Goal: Information Seeking & Learning: Learn about a topic

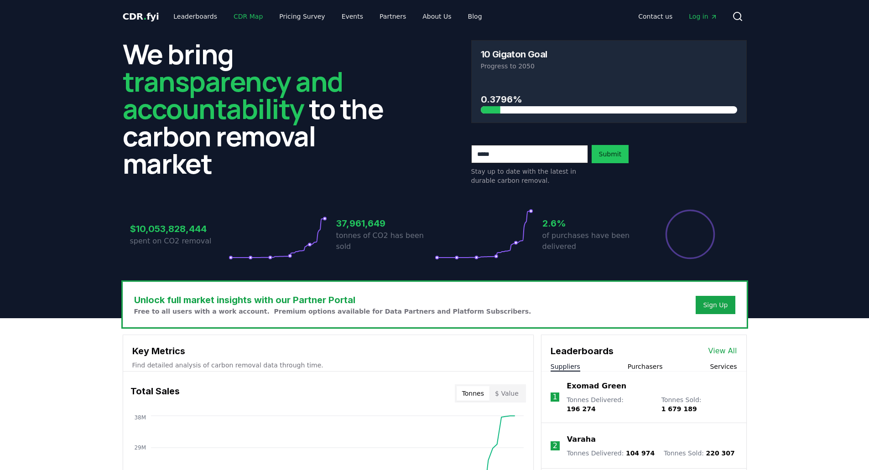
click at [248, 15] on link "CDR Map" at bounding box center [248, 16] width 44 height 16
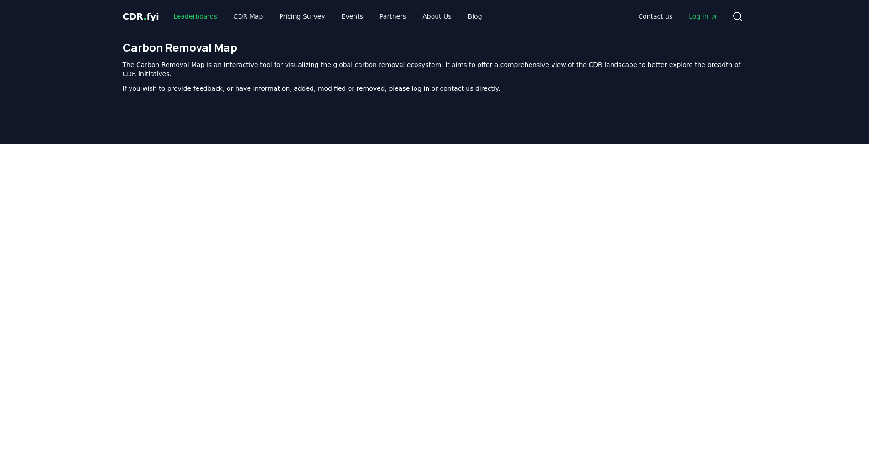
click at [193, 19] on link "Leaderboards" at bounding box center [195, 16] width 58 height 16
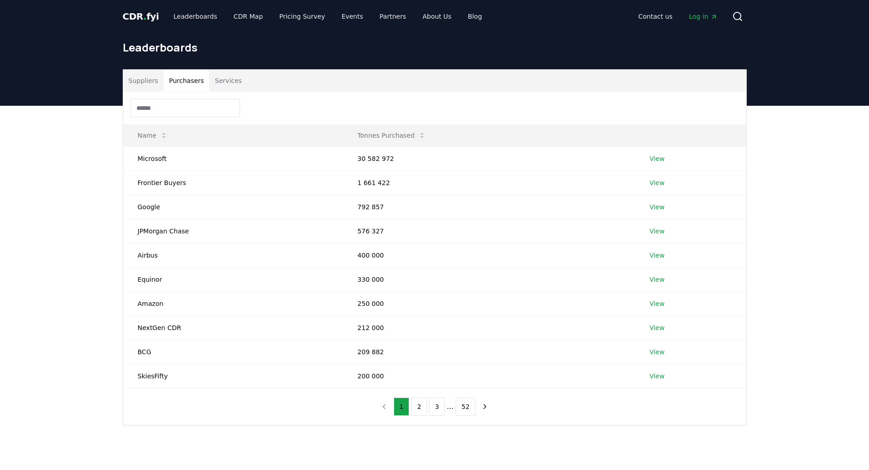
click at [181, 77] on button "Purchasers" at bounding box center [186, 81] width 46 height 22
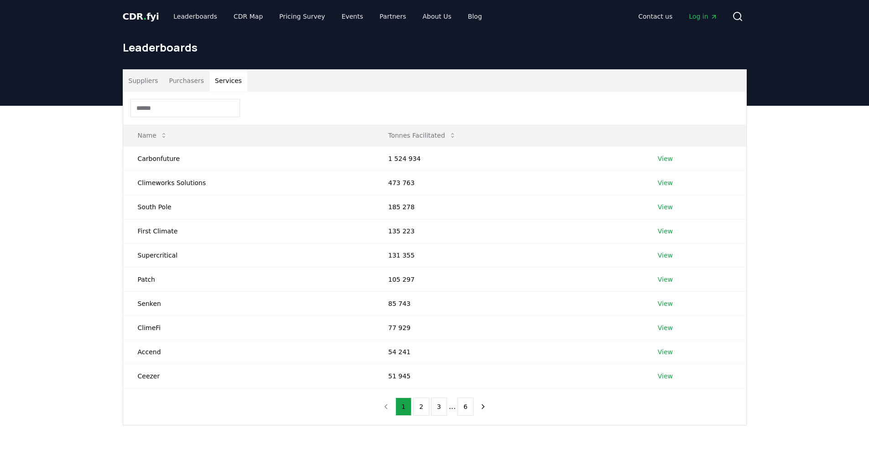
click at [217, 79] on button "Services" at bounding box center [228, 81] width 38 height 22
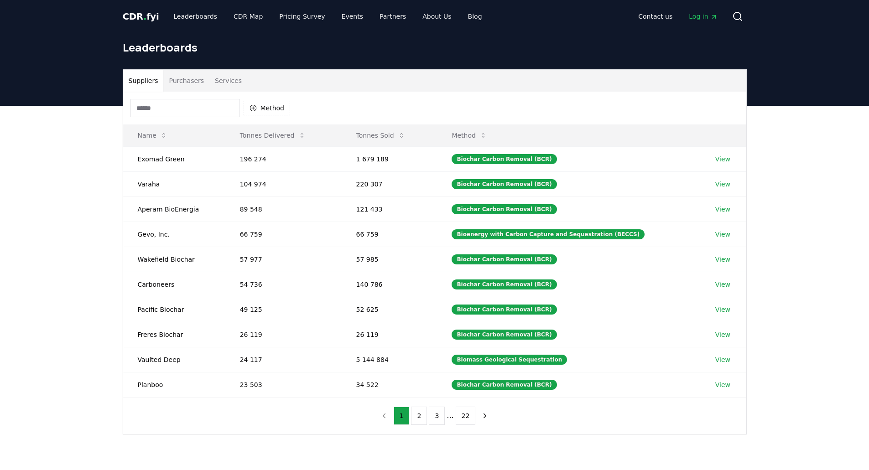
click at [150, 78] on button "Suppliers" at bounding box center [143, 81] width 41 height 22
click at [269, 112] on button "Method" at bounding box center [266, 108] width 47 height 15
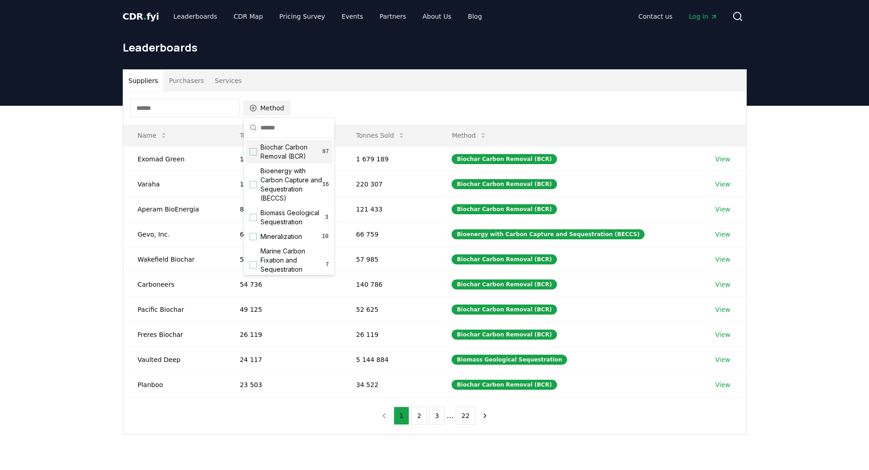
click at [269, 112] on button "Method" at bounding box center [266, 108] width 47 height 15
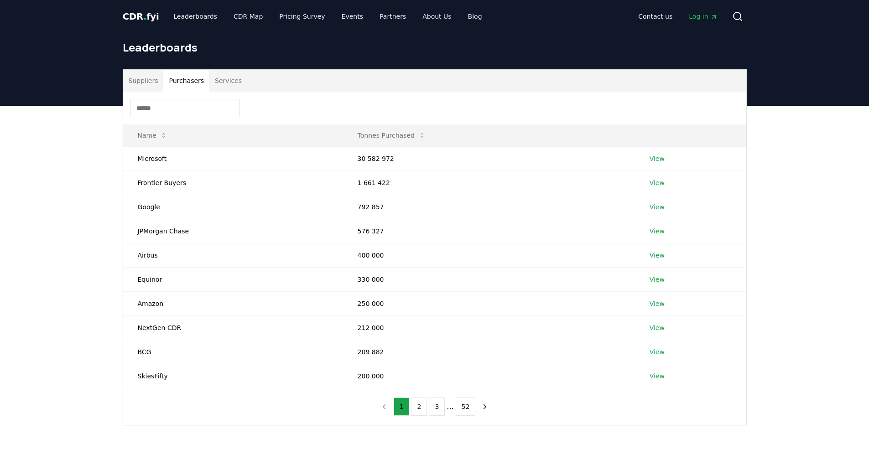
click at [195, 77] on button "Purchasers" at bounding box center [186, 81] width 46 height 22
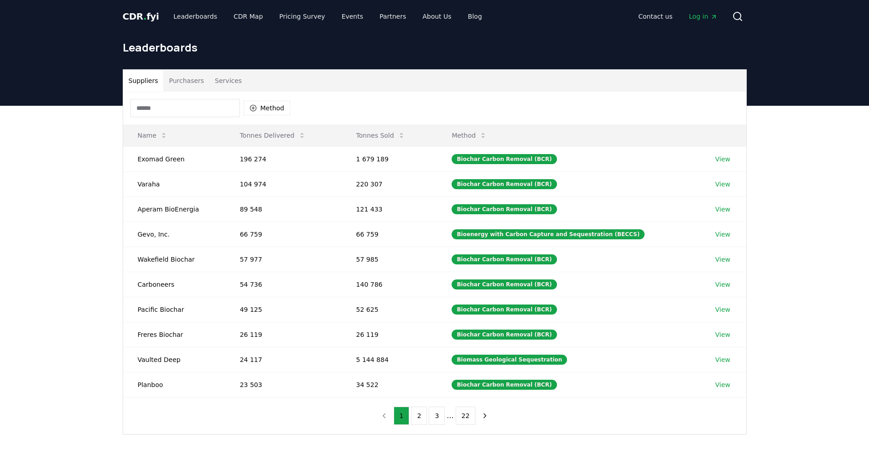
click at [145, 72] on button "Suppliers" at bounding box center [143, 81] width 41 height 22
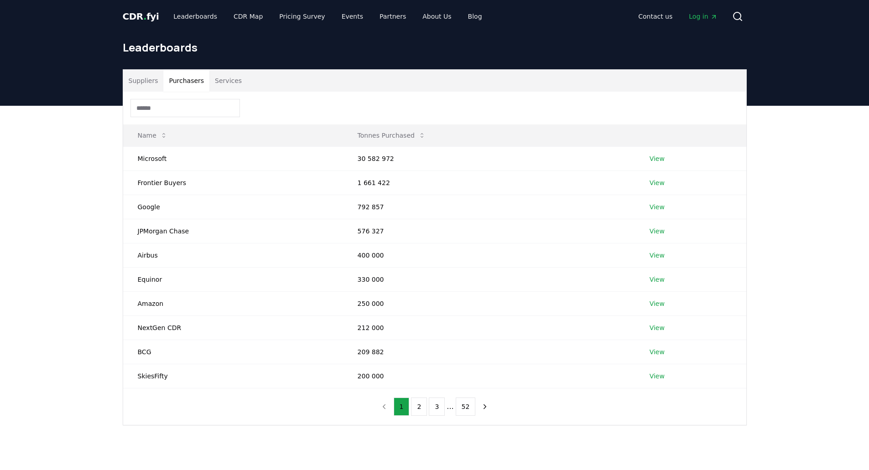
click at [186, 80] on button "Purchasers" at bounding box center [186, 81] width 46 height 22
click at [290, 20] on link "Pricing Survey" at bounding box center [302, 16] width 60 height 16
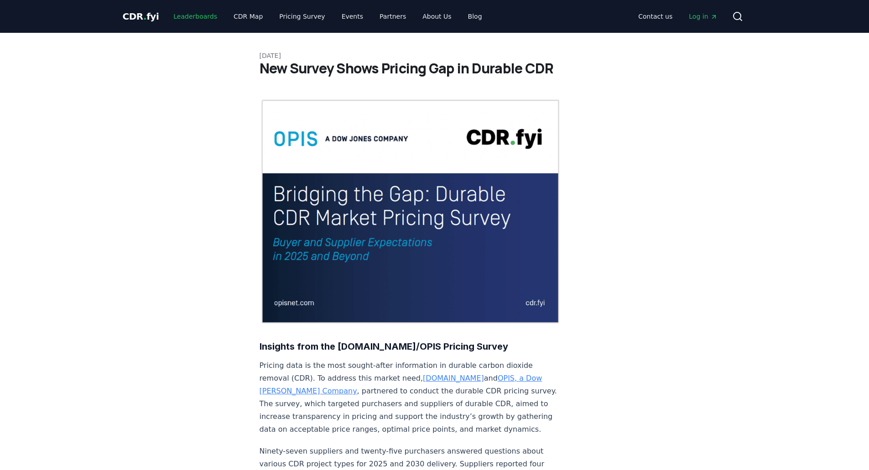
click at [186, 21] on link "Leaderboards" at bounding box center [195, 16] width 58 height 16
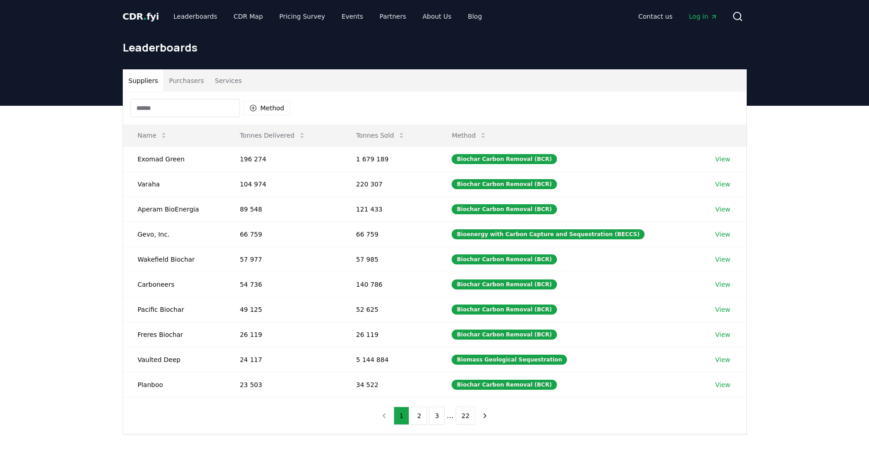
click at [164, 112] on input at bounding box center [184, 108] width 109 height 18
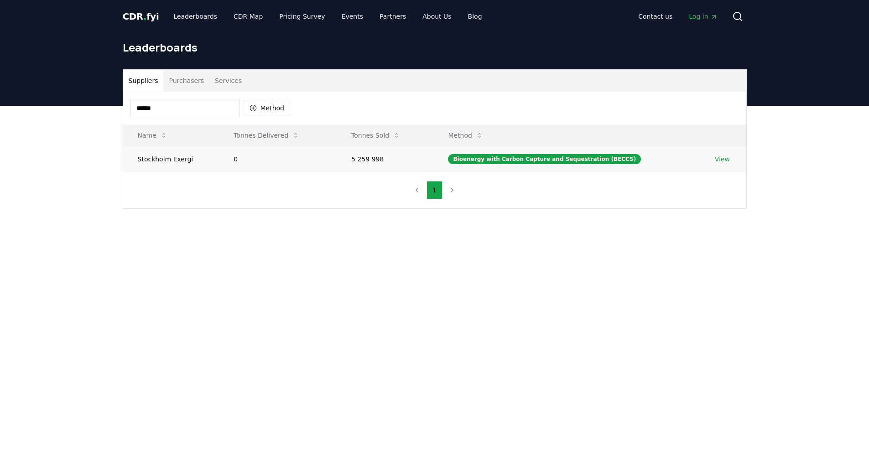
type input "******"
click at [722, 161] on link "View" at bounding box center [722, 159] width 15 height 9
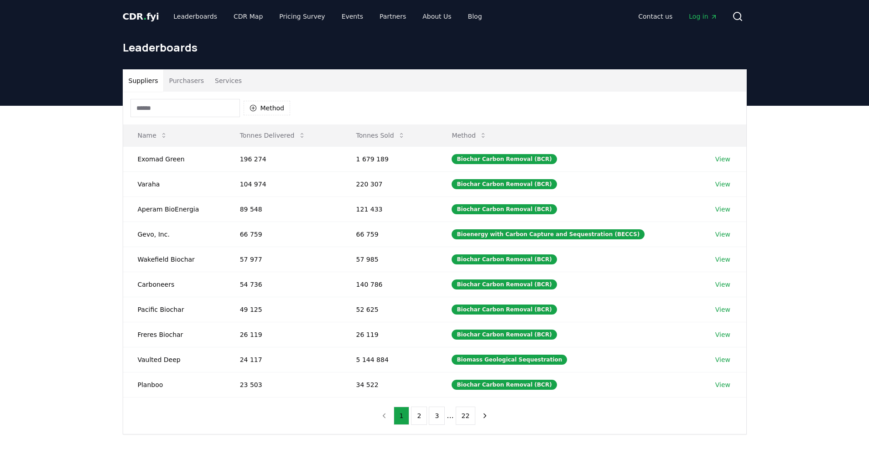
click at [185, 84] on button "Purchasers" at bounding box center [186, 81] width 46 height 22
click at [146, 83] on button "Suppliers" at bounding box center [143, 81] width 41 height 22
click at [426, 414] on button "2" at bounding box center [419, 416] width 16 height 18
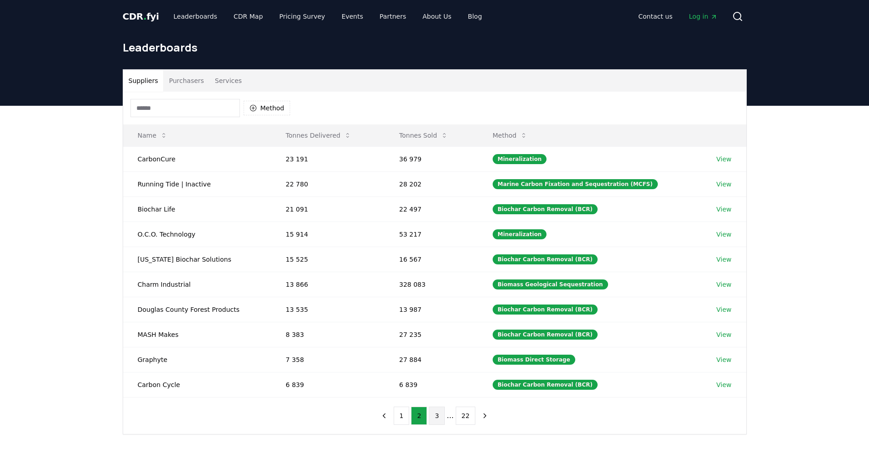
click at [433, 414] on button "3" at bounding box center [437, 416] width 16 height 18
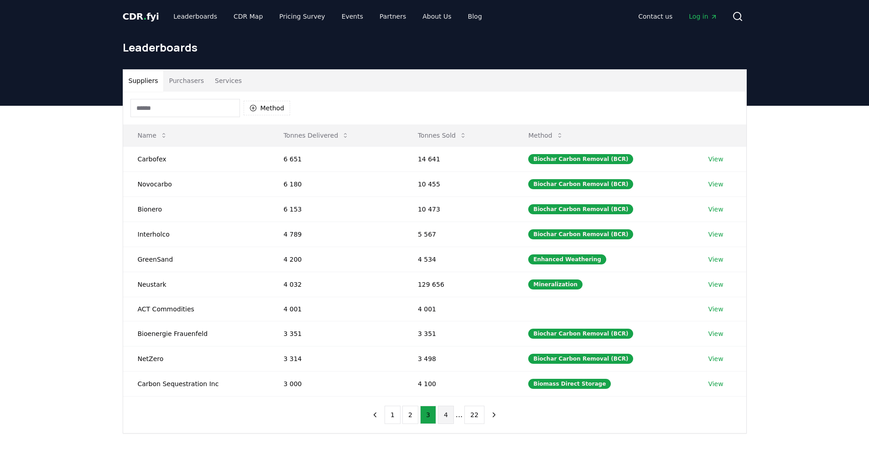
click at [445, 414] on button "4" at bounding box center [446, 415] width 16 height 18
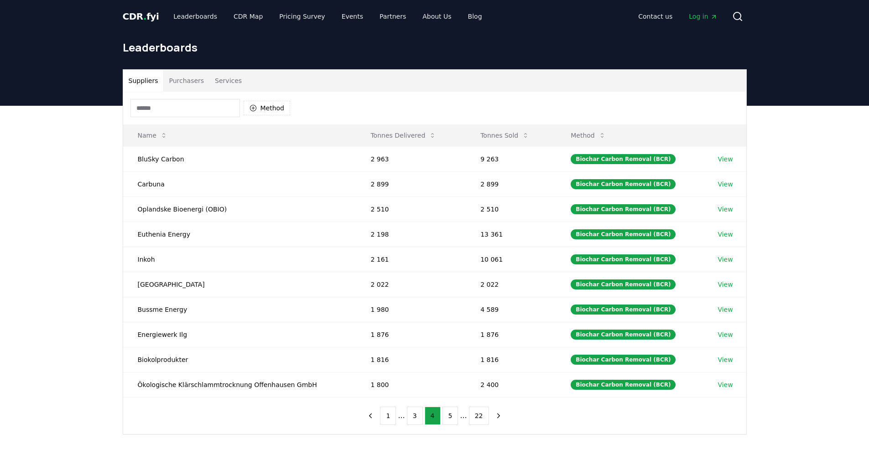
click at [215, 25] on div "CDR . fyi Leaderboards CDR Map Pricing Survey Events Partners About Us Blog Con…" at bounding box center [435, 16] width 624 height 33
